Goal: Information Seeking & Learning: Learn about a topic

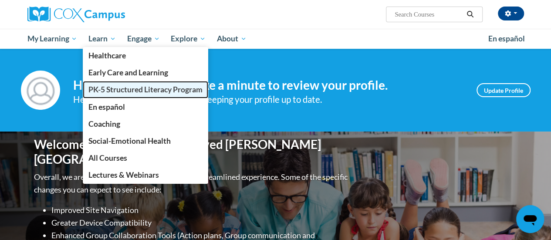
click at [101, 87] on span "PK-5 Structured Literacy Program" at bounding box center [145, 89] width 114 height 9
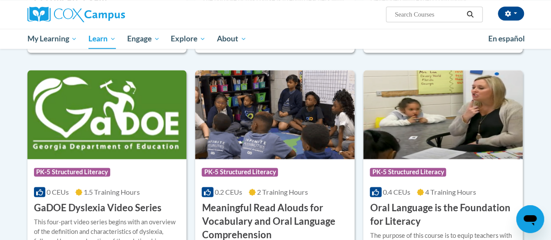
scroll to position [523, 0]
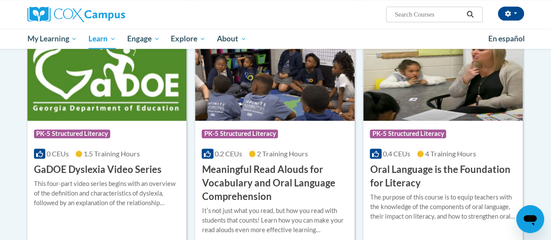
click at [408, 174] on h3 "Oral Language is the Foundation for Literacy" at bounding box center [443, 176] width 146 height 27
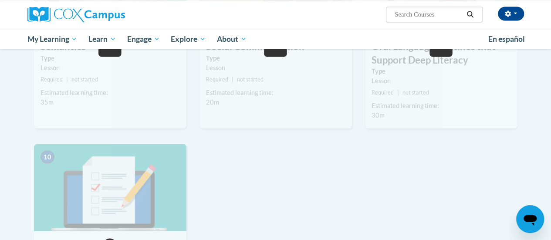
scroll to position [785, 0]
